Goal: Book appointment/travel/reservation

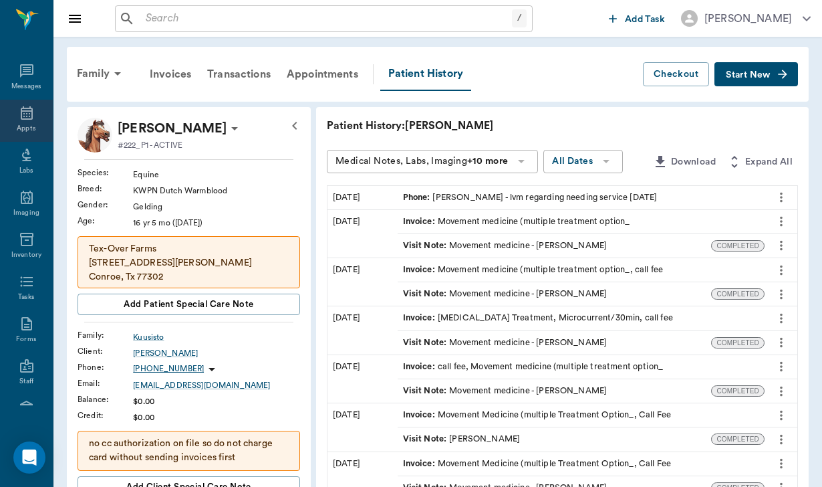
scroll to position [13, 0]
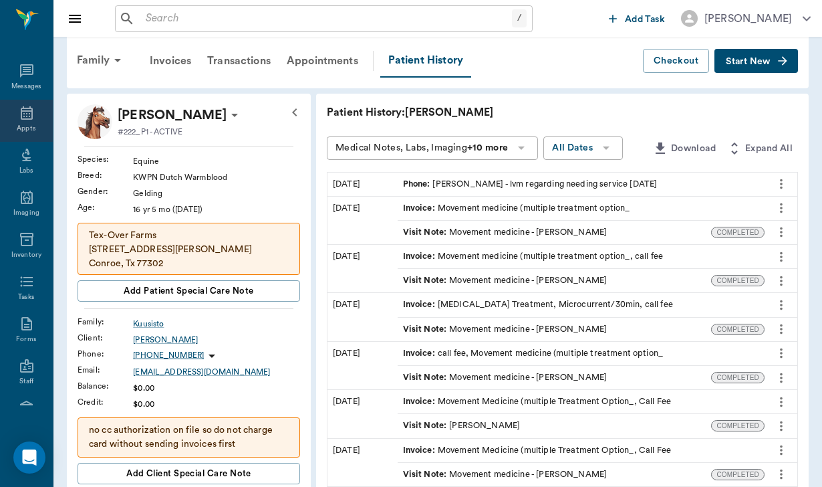
click at [29, 121] on icon at bounding box center [27, 113] width 16 height 16
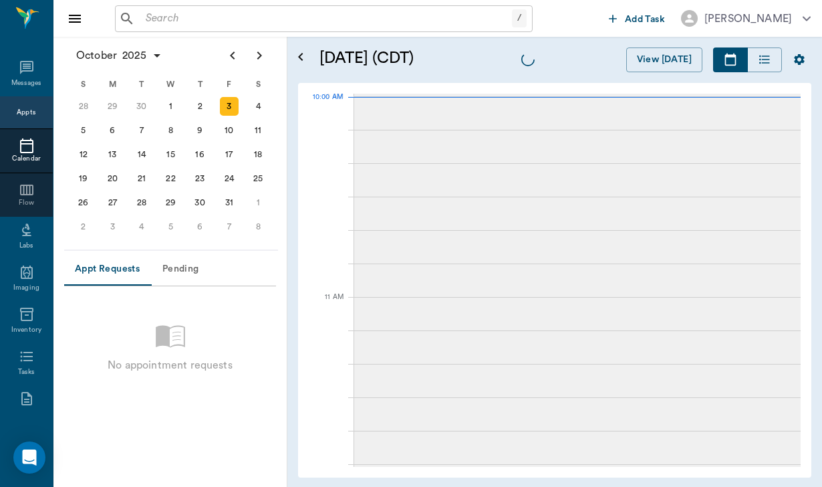
scroll to position [403, 0]
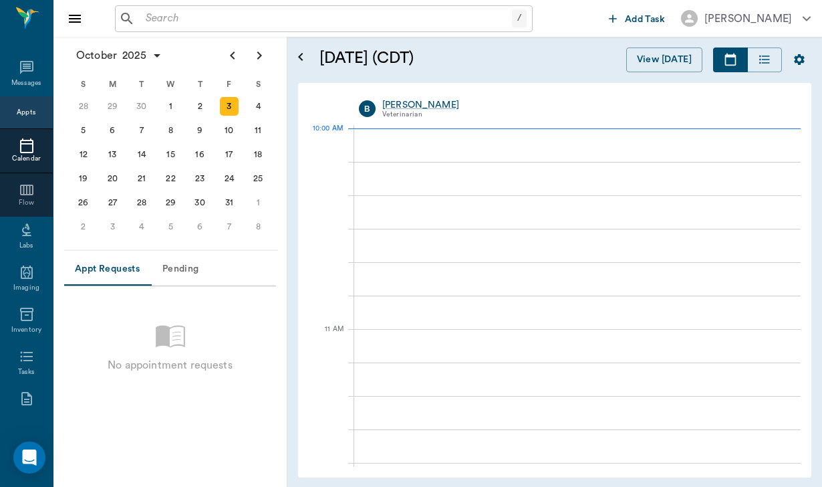
click at [27, 154] on icon at bounding box center [27, 146] width 16 height 16
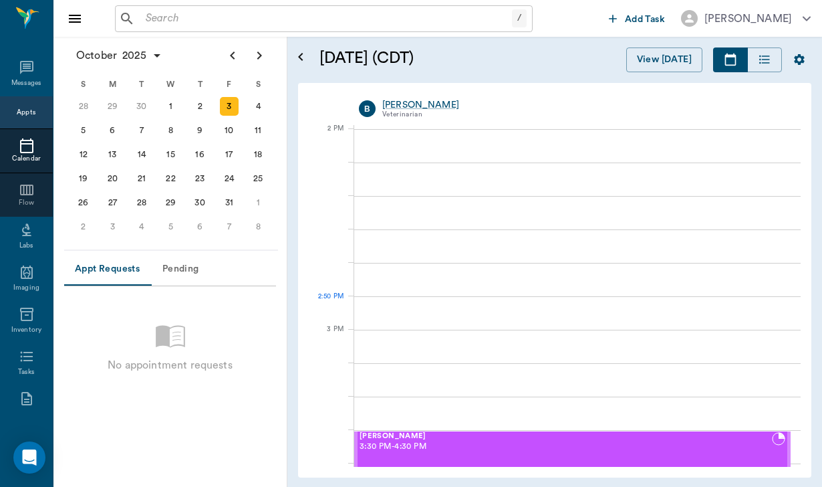
scroll to position [1209, 0]
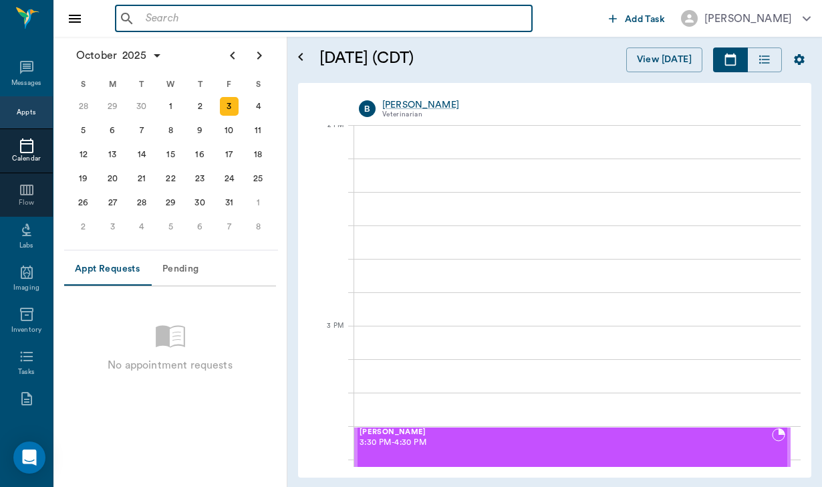
click at [158, 18] on input "text" at bounding box center [333, 18] width 386 height 19
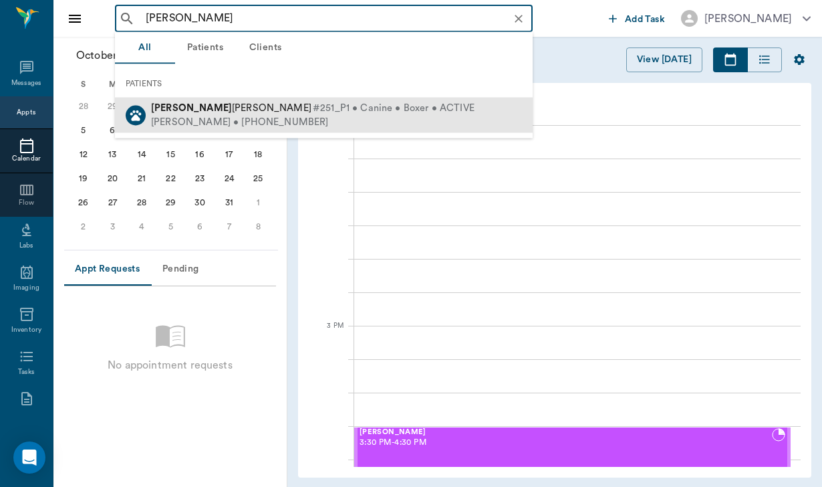
click at [199, 103] on span "Tyson Adair" at bounding box center [231, 108] width 160 height 10
type input "[PERSON_NAME]"
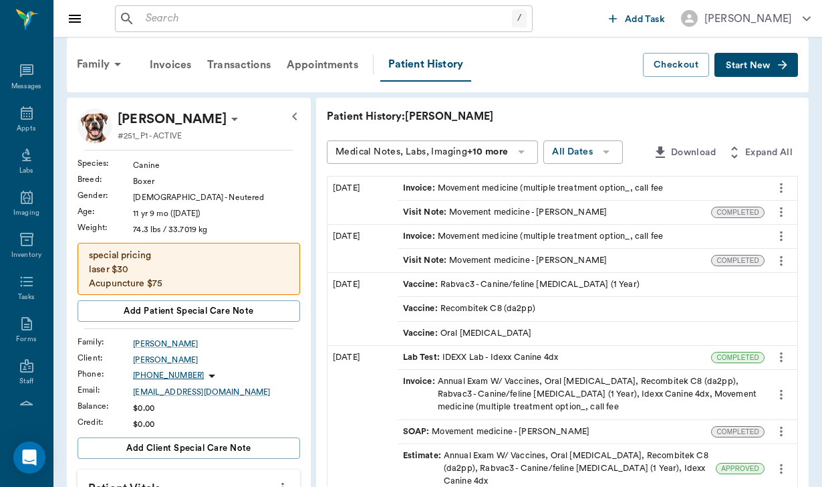
scroll to position [9, 0]
click at [22, 120] on icon at bounding box center [27, 113] width 16 height 16
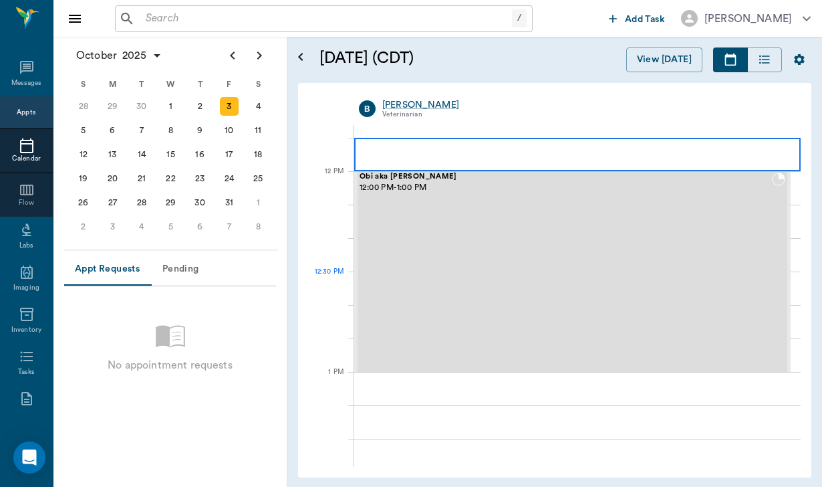
scroll to position [772, 0]
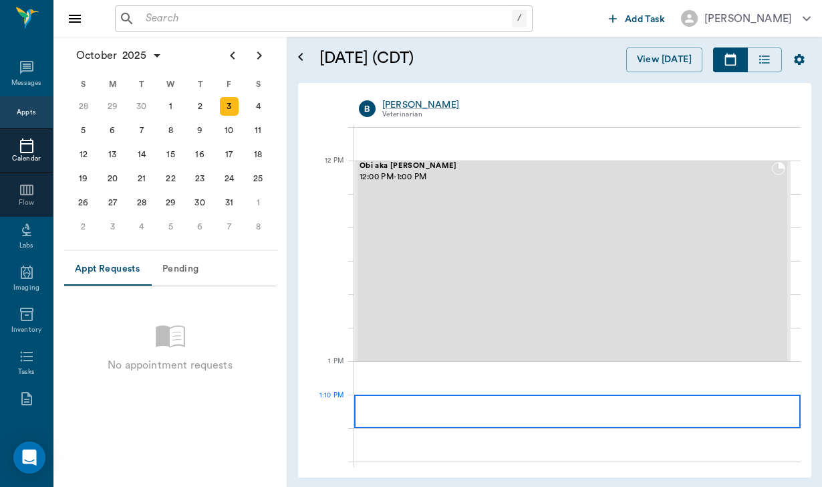
click at [440, 417] on div at bounding box center [577, 411] width 447 height 33
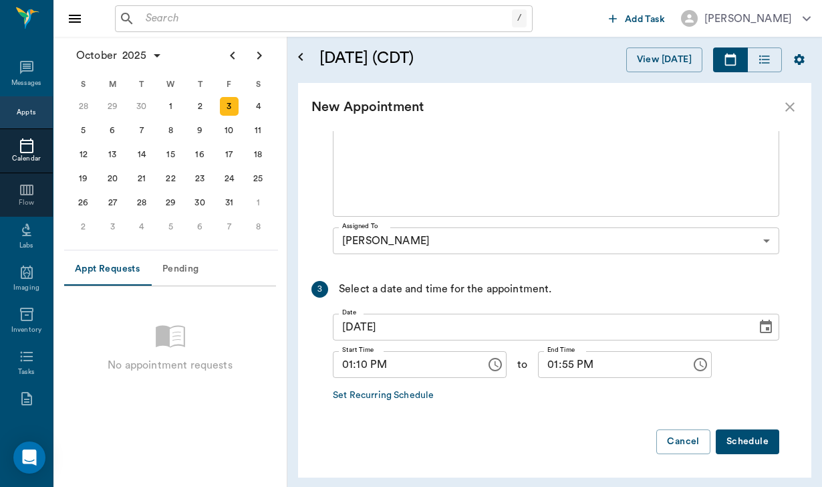
scroll to position [0, 0]
click at [364, 368] on input "01:10 PM" at bounding box center [405, 364] width 144 height 27
type input "01:30 PM"
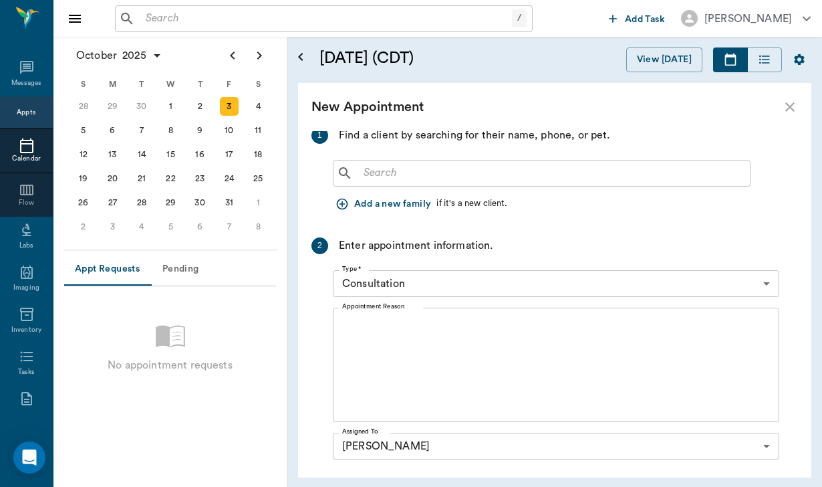
scroll to position [29, 0]
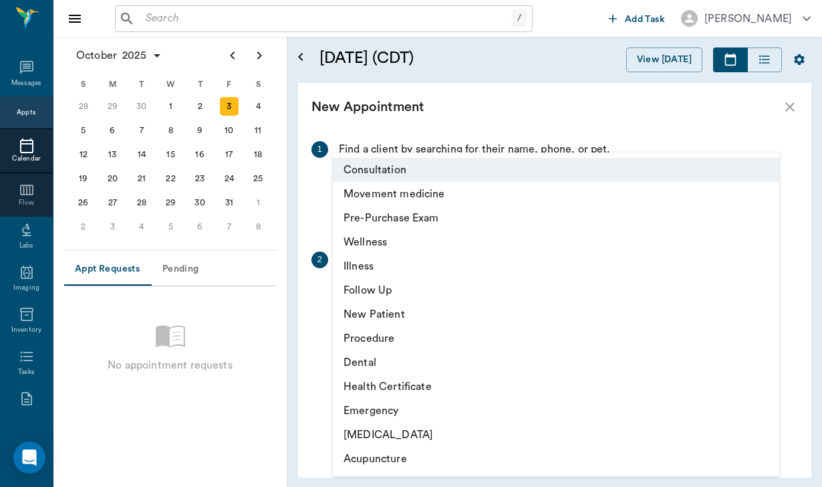
click at [408, 298] on body "/ ​ Add Task [PERSON_NAME] Nectar Messages Appts Calendar Flow Labs Imaging Inv…" at bounding box center [411, 243] width 822 height 487
click at [440, 191] on li "Movement medicine" at bounding box center [556, 194] width 447 height 24
type input "6656c4aef87a612ea34fb244"
type input "02:30 PM"
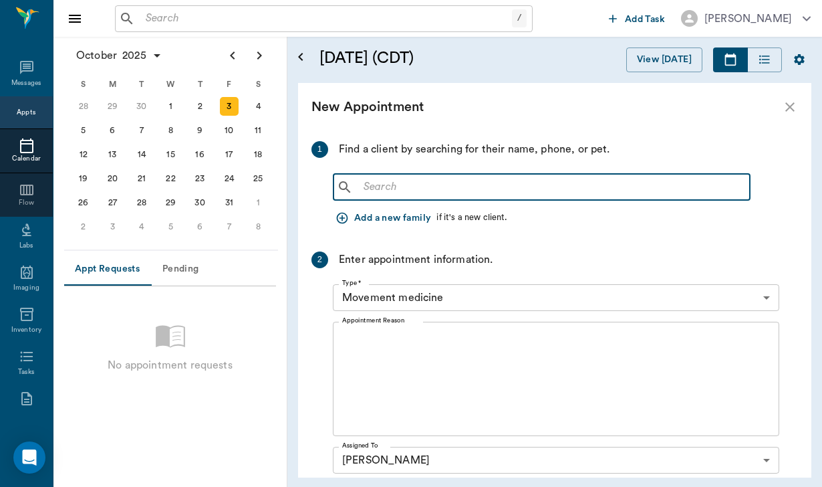
click at [440, 191] on input "text" at bounding box center [551, 187] width 386 height 19
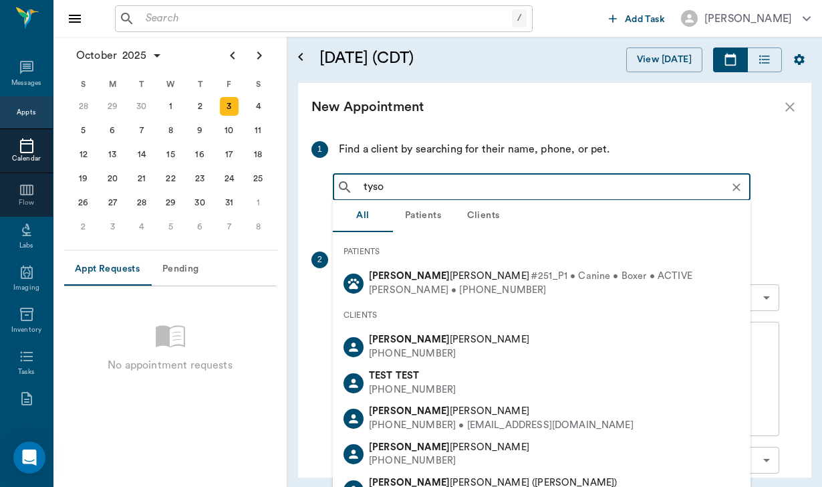
type input "[PERSON_NAME]"
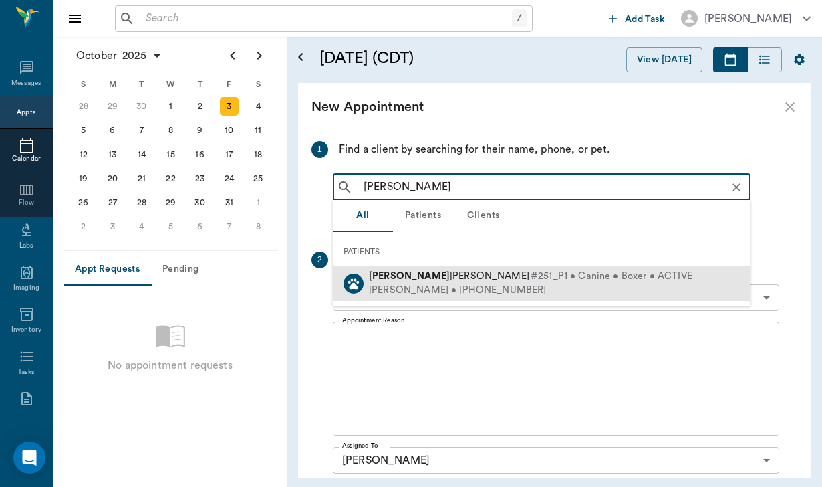
click at [531, 274] on span "#251_P1 • Canine • Boxer • ACTIVE" at bounding box center [612, 276] width 162 height 14
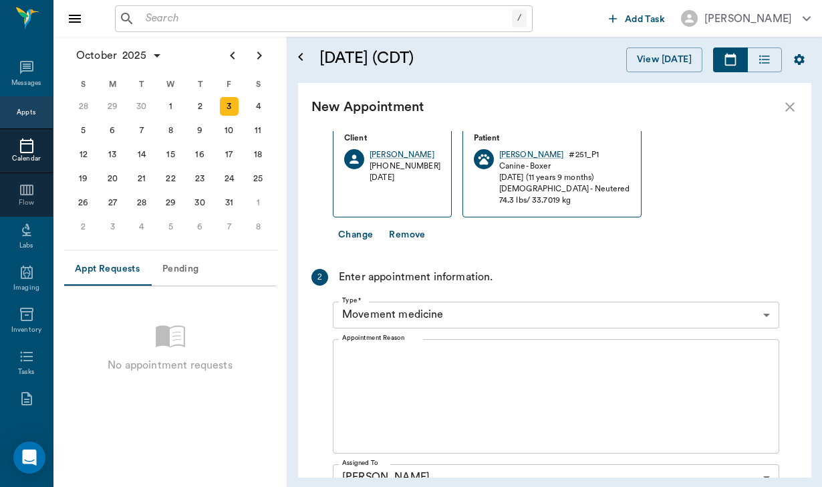
scroll to position [146, 0]
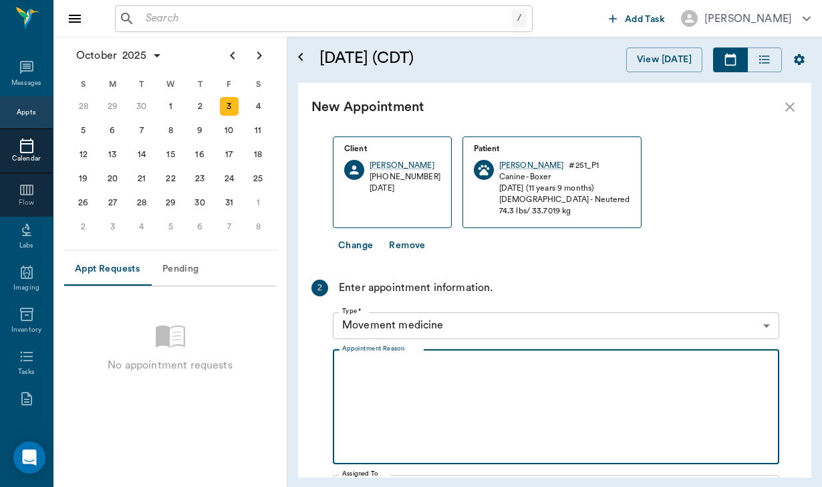
click at [401, 373] on textarea "Appointment Reason" at bounding box center [556, 406] width 428 height 92
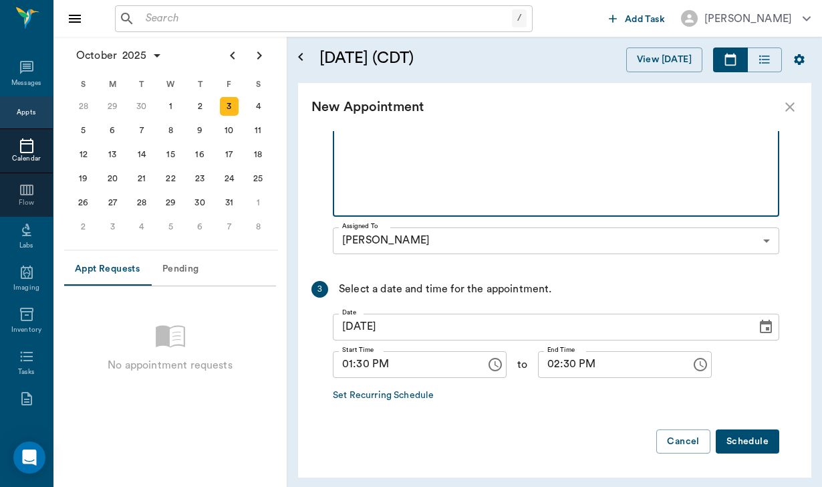
scroll to position [393, 0]
type textarea "Treatment"
click at [750, 439] on button "Schedule" at bounding box center [748, 442] width 64 height 25
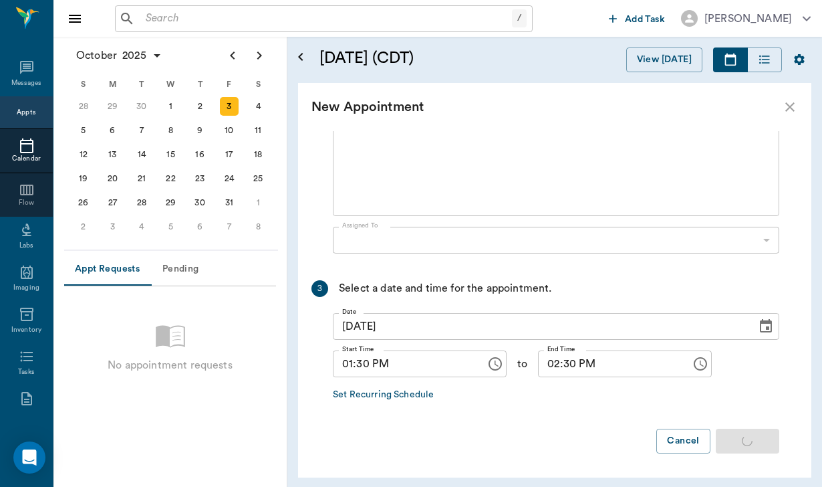
scroll to position [0, 0]
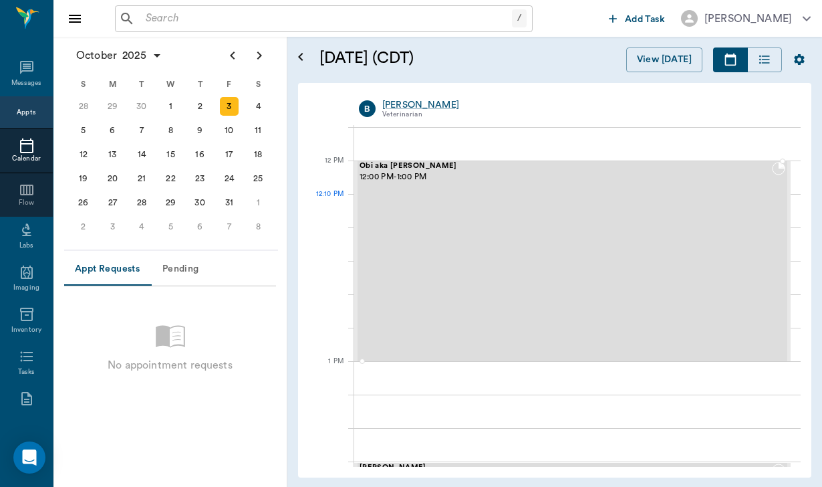
click at [448, 198] on div "Obi aka [PERSON_NAME] 12:00 PM - 1:00 PM" at bounding box center [566, 261] width 413 height 198
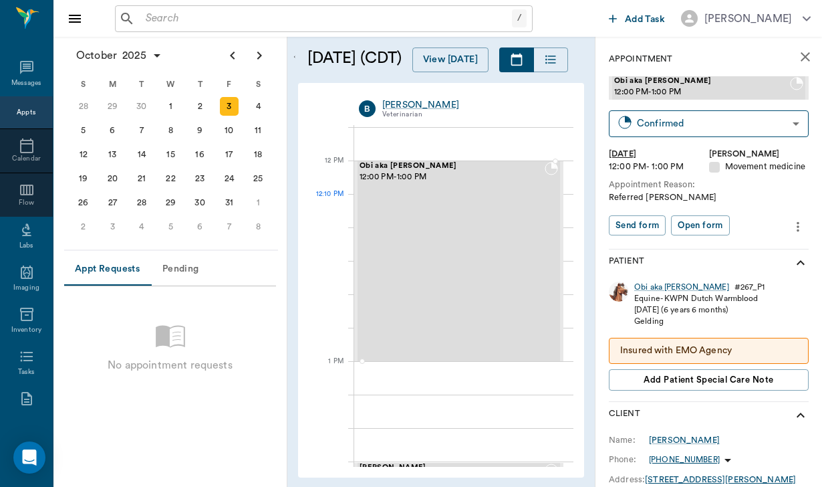
scroll to position [776, 0]
click at [798, 225] on icon "more" at bounding box center [798, 226] width 3 height 10
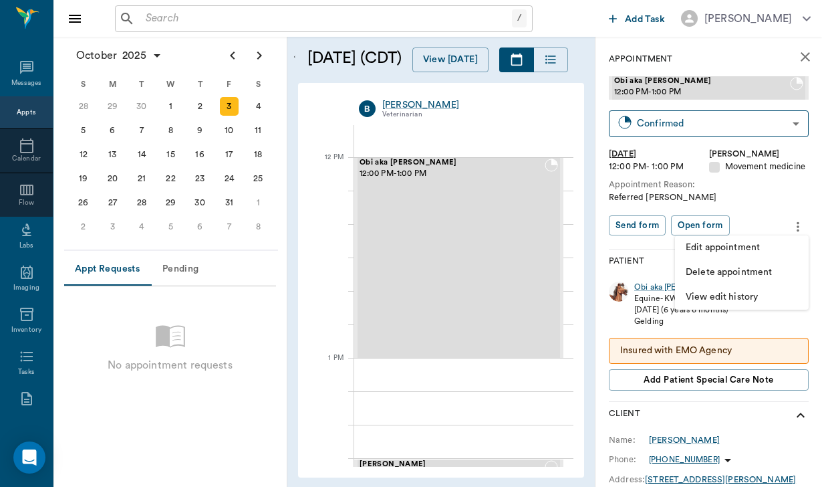
click at [763, 249] on span "Edit appointment" at bounding box center [742, 248] width 112 height 14
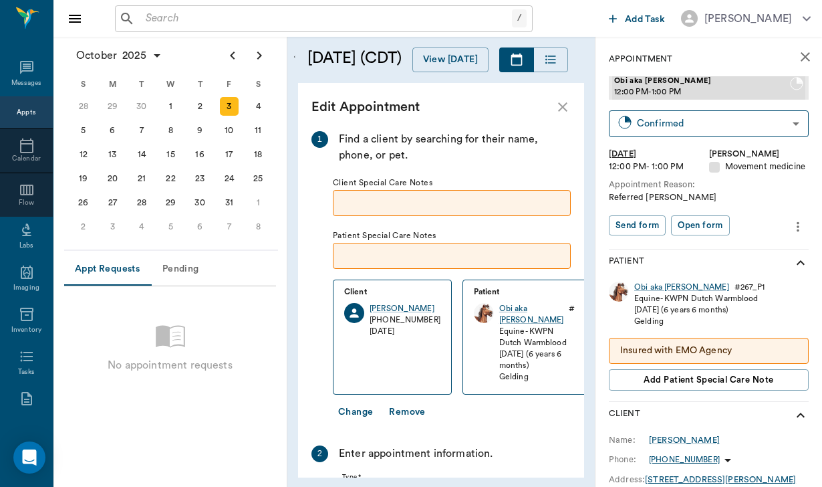
scroll to position [376, 0]
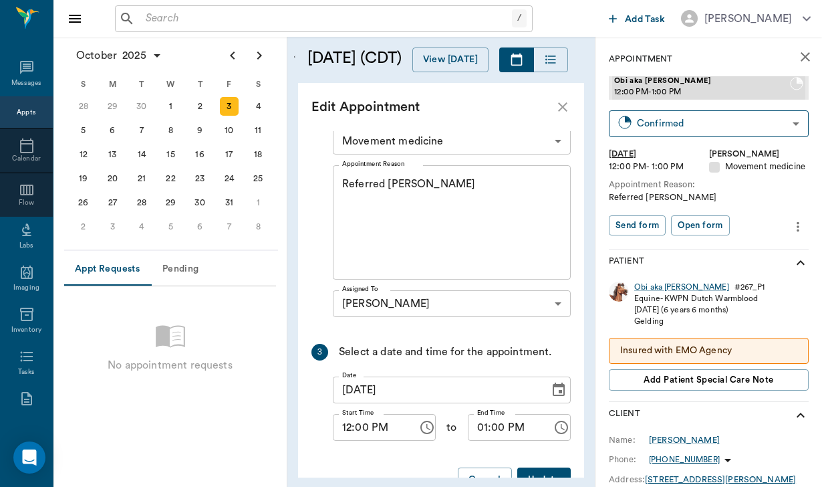
click at [344, 419] on input "12:00 PM" at bounding box center [371, 427] width 76 height 27
type input "02:30 PM"
click at [483, 414] on input "01:00 PM" at bounding box center [506, 427] width 76 height 27
type input "03:00 PM"
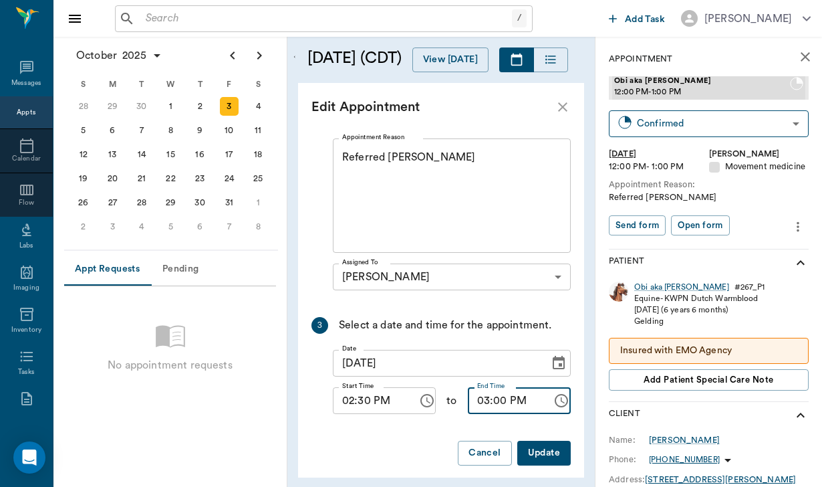
scroll to position [403, 0]
click at [538, 441] on button "Update" at bounding box center [544, 453] width 53 height 25
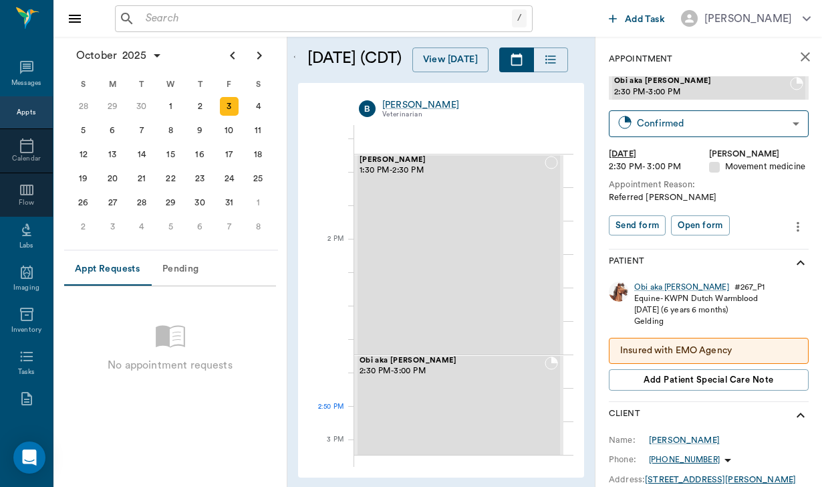
scroll to position [1078, 0]
click at [459, 293] on div "[PERSON_NAME] 1:30 PM - 2:30 PM" at bounding box center [452, 257] width 185 height 198
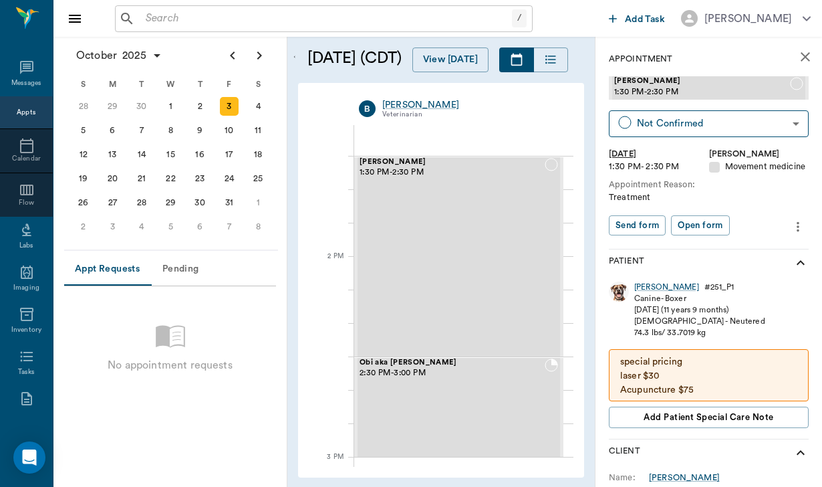
click at [794, 239] on div "[PERSON_NAME] 1:30 PM - 2:30 PM Not Confirmed NOT_CONFIRMED ​ [DATE] 1:30 PM - …" at bounding box center [709, 162] width 200 height 172
click at [798, 228] on icon "more" at bounding box center [798, 226] width 3 height 10
click at [752, 243] on span "Edit appointment" at bounding box center [742, 248] width 112 height 14
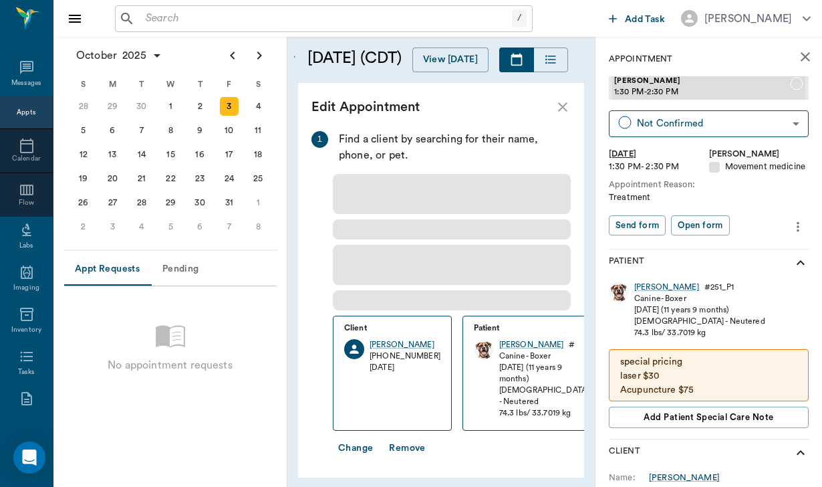
type input "[DATE]"
type input "01:30 PM"
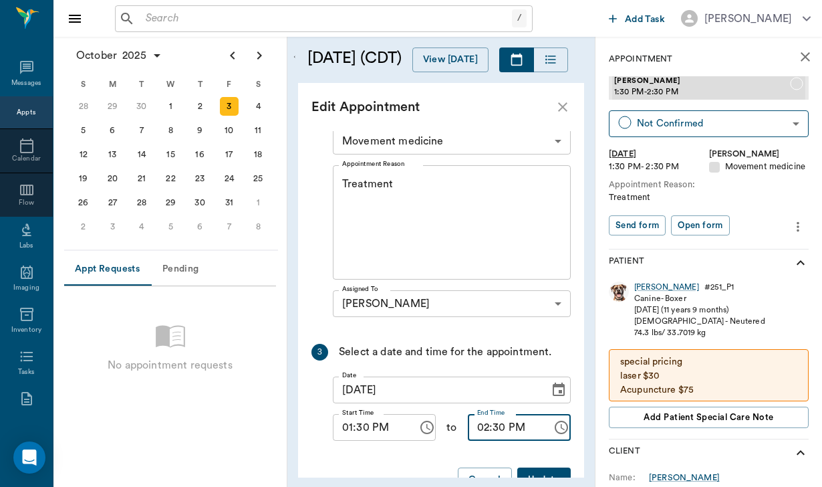
click at [500, 416] on input "02:30 PM" at bounding box center [506, 427] width 76 height 27
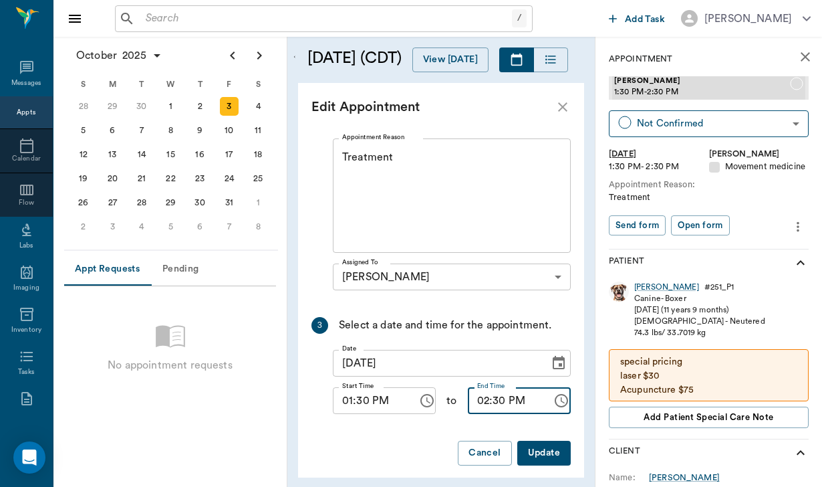
scroll to position [355, 0]
type input "02:00 PM"
click at [545, 444] on button "Update" at bounding box center [544, 453] width 53 height 25
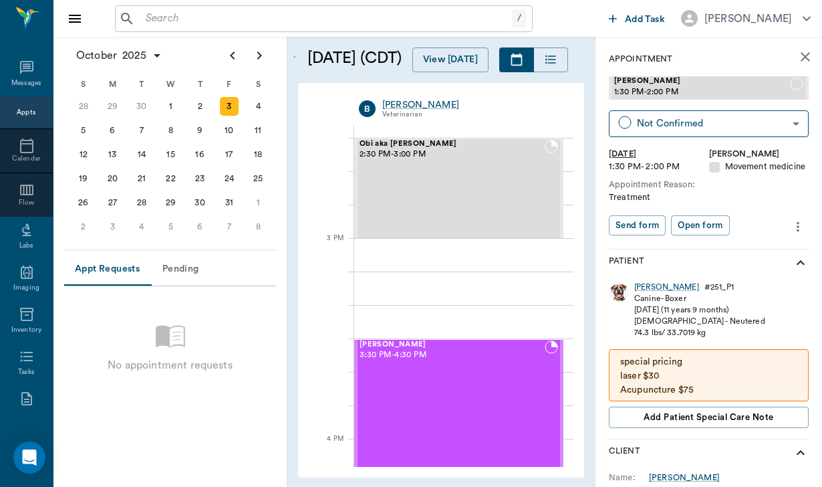
scroll to position [1297, 0]
